Goal: Task Accomplishment & Management: Use online tool/utility

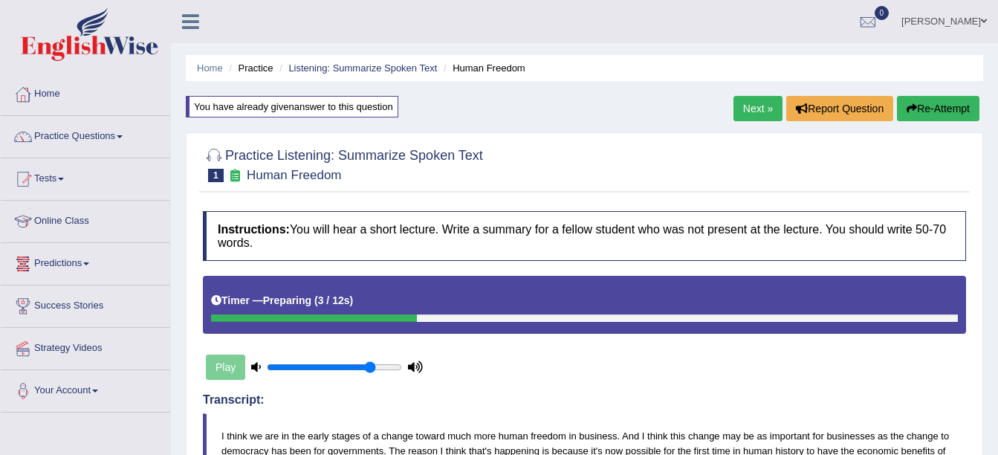
click at [123, 140] on link "Practice Questions" at bounding box center [85, 134] width 169 height 37
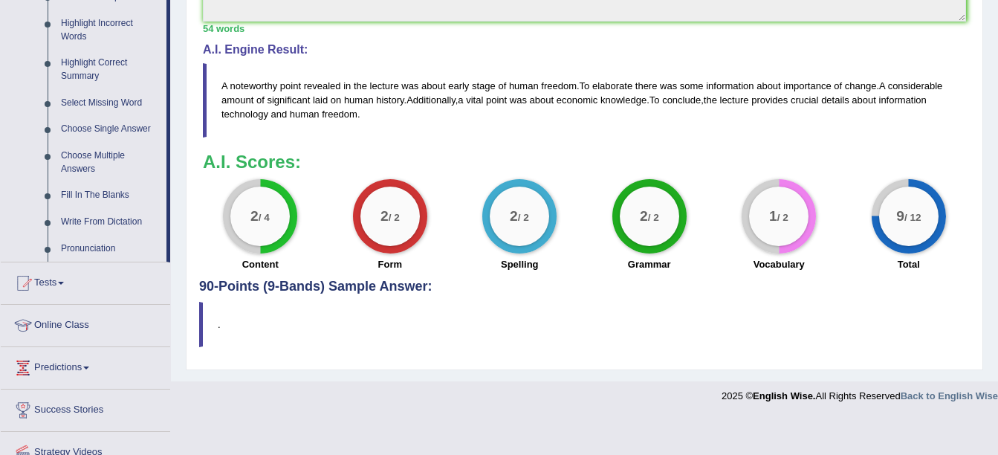
scroll to position [752, 0]
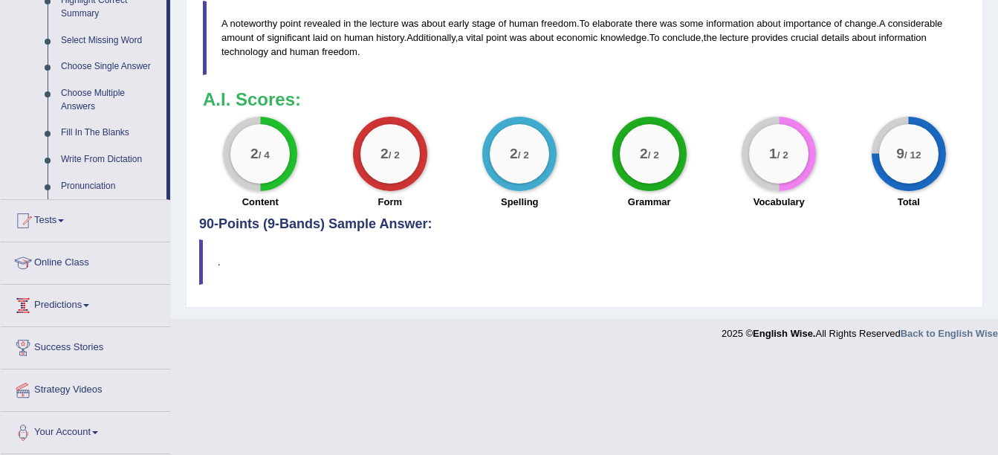
click at [72, 263] on link "Online Class" at bounding box center [85, 260] width 169 height 37
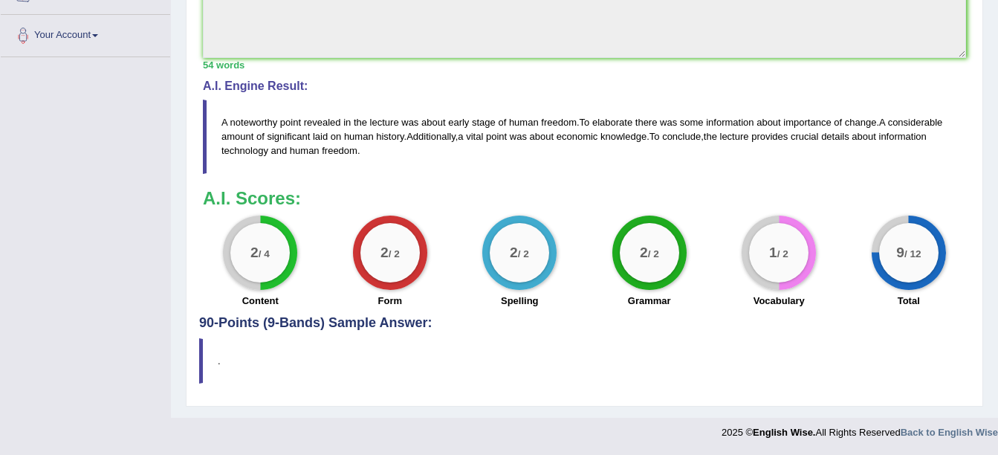
scroll to position [247, 0]
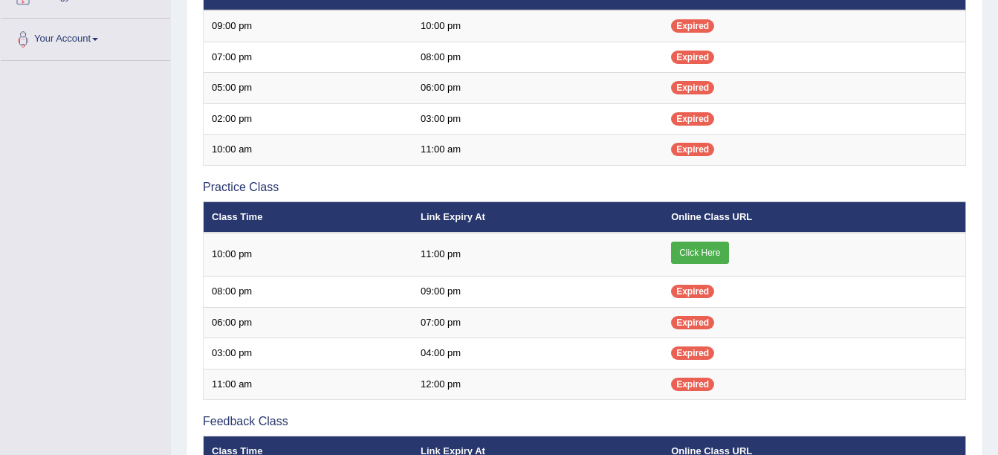
click at [708, 256] on link "Click Here" at bounding box center [699, 252] width 57 height 22
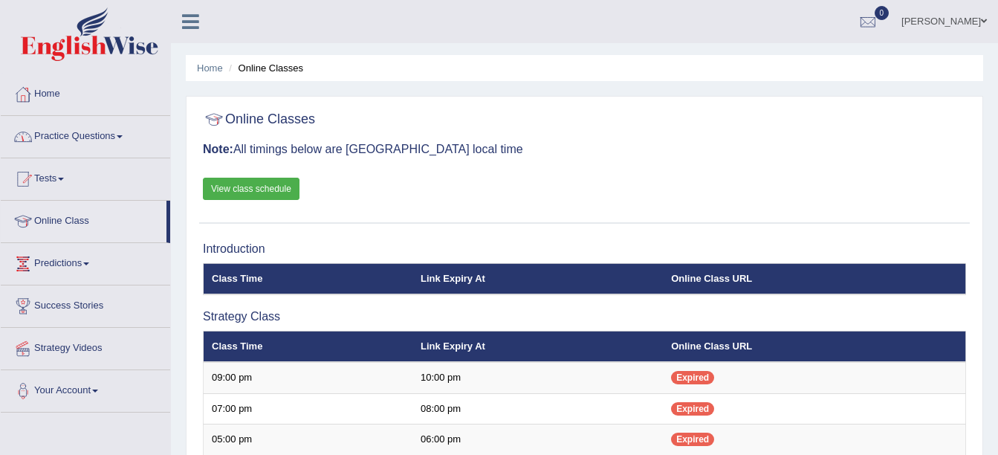
click at [119, 136] on link "Practice Questions" at bounding box center [85, 134] width 169 height 37
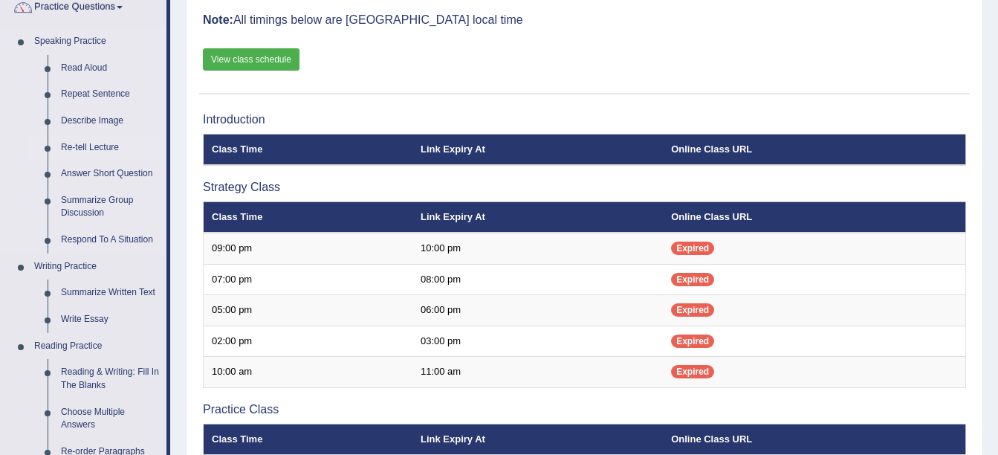
scroll to position [130, 0]
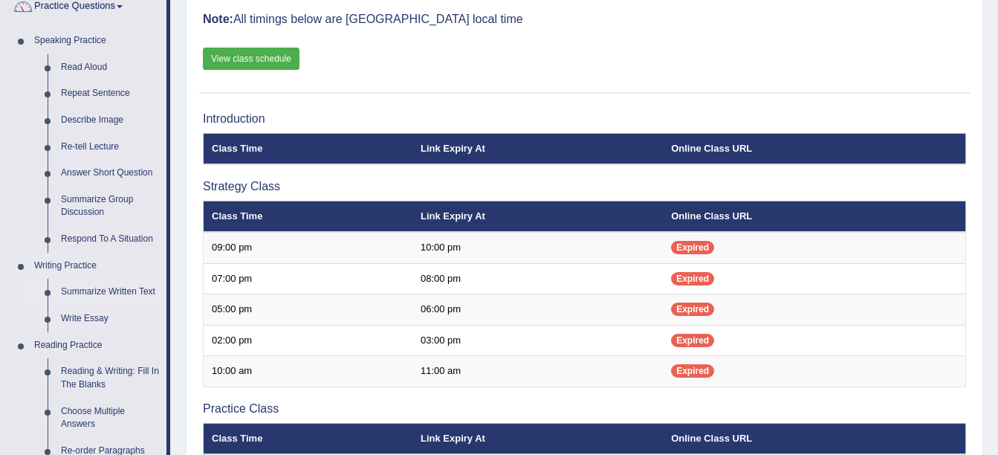
click at [107, 289] on link "Summarize Written Text" at bounding box center [110, 292] width 112 height 27
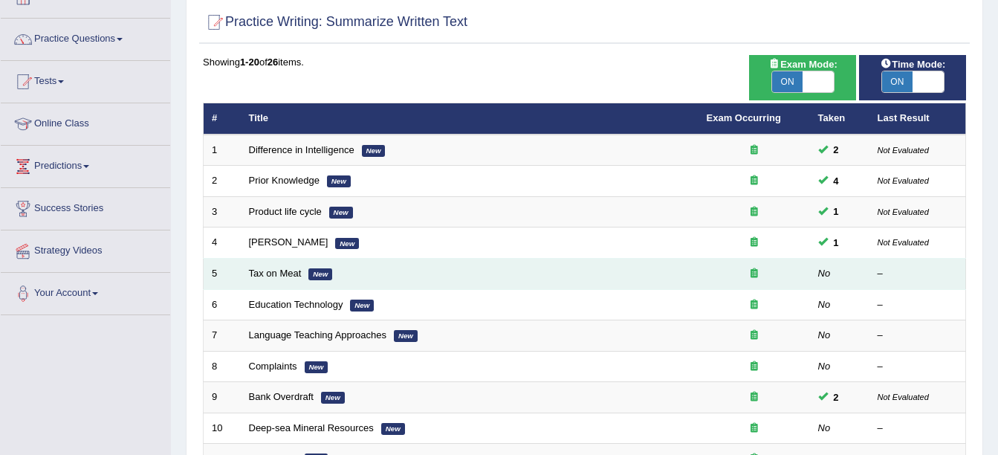
scroll to position [98, 0]
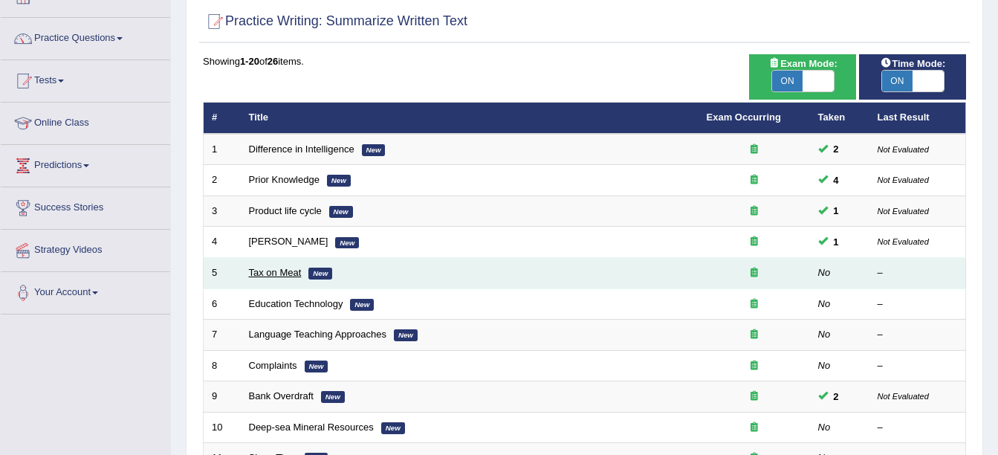
click at [291, 272] on link "Tax on Meat" at bounding box center [275, 272] width 53 height 11
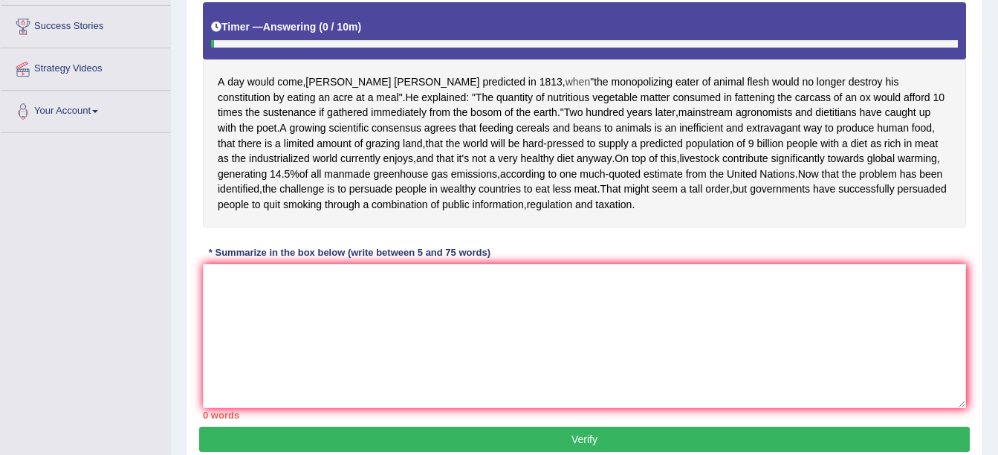
scroll to position [280, 0]
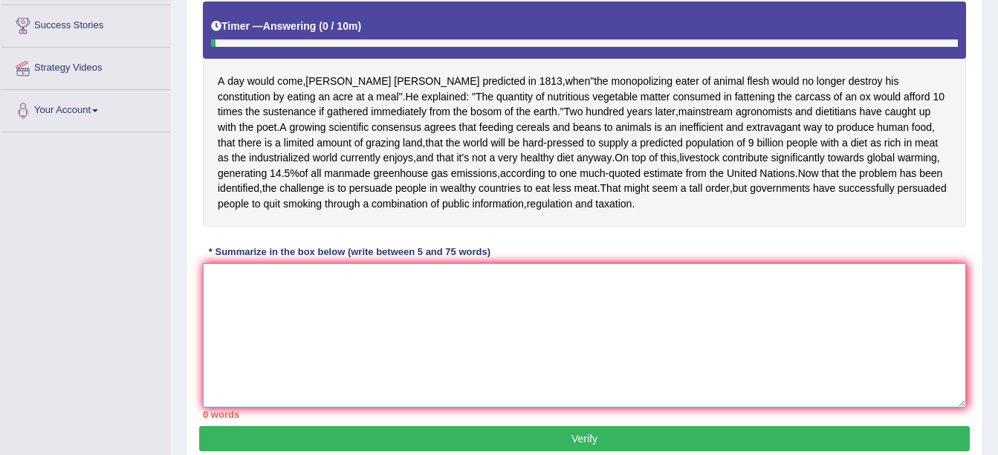
click at [379, 337] on textarea at bounding box center [584, 335] width 763 height 144
click at [352, 296] on textarea at bounding box center [584, 335] width 763 height 144
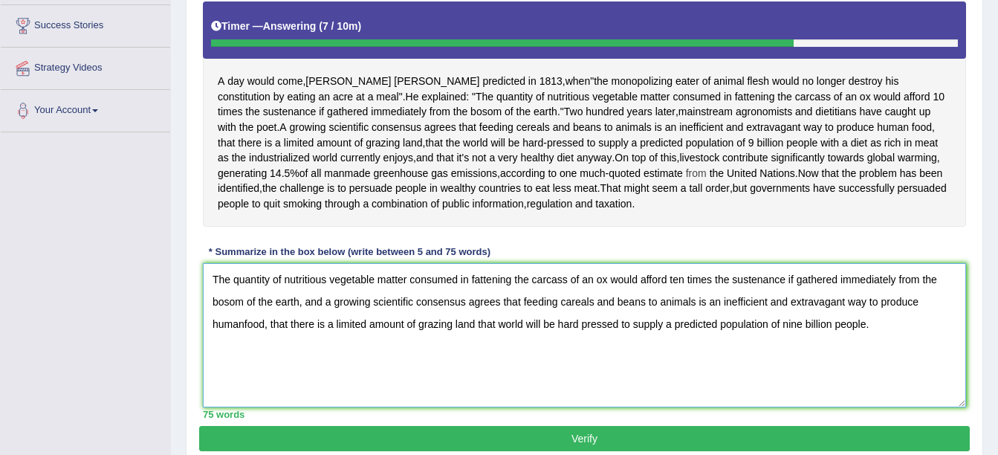
scroll to position [340, 0]
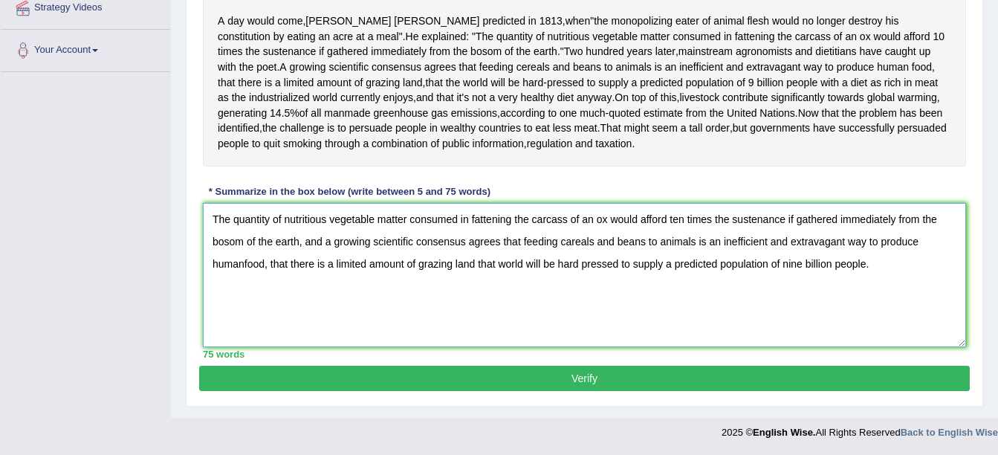
type textarea "The quantity of nutritious vegetable matter consumed in fattening the carcass o…"
click at [572, 374] on button "Verify" at bounding box center [584, 377] width 770 height 25
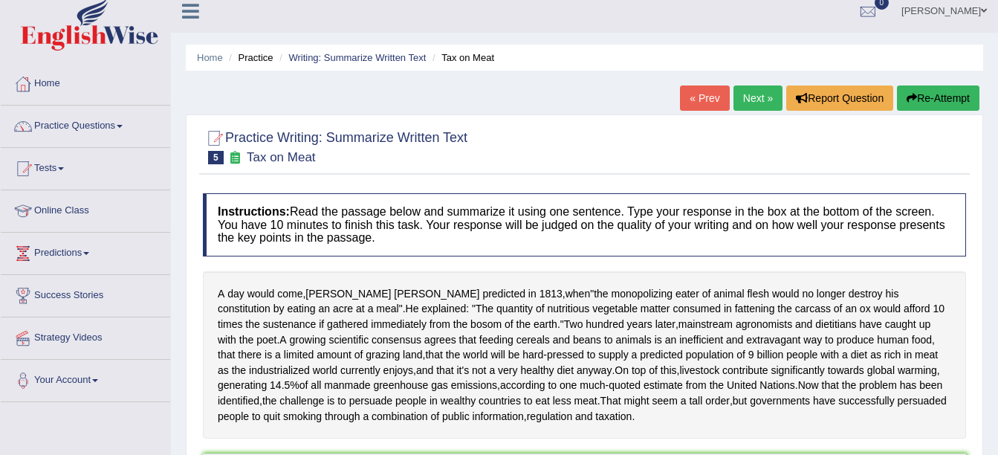
scroll to position [0, 0]
